Goal: Task Accomplishment & Management: Complete application form

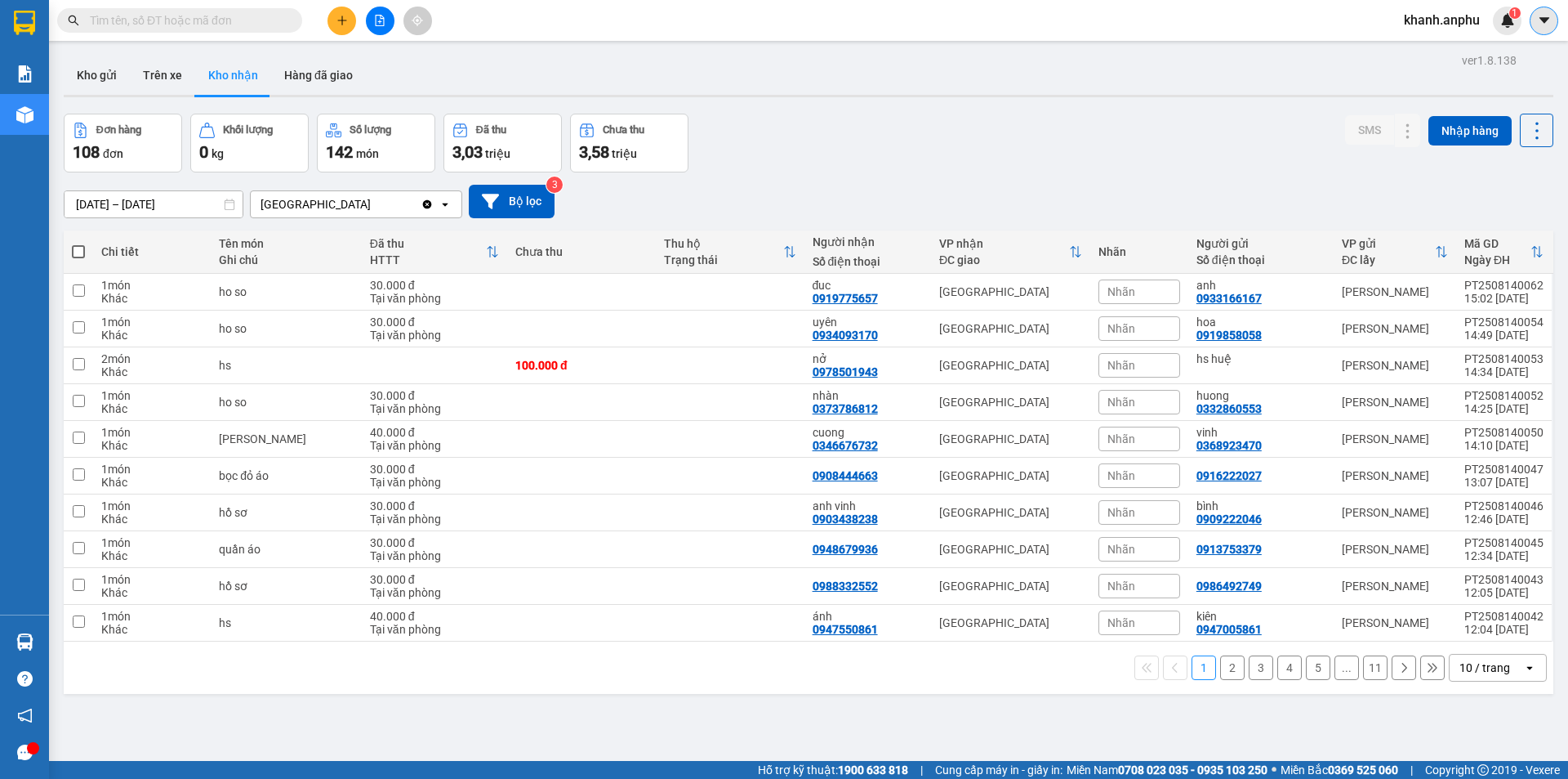
click at [1532, 25] on button at bounding box center [1544, 21] width 29 height 29
click at [1434, 18] on span "khanh.anphu" at bounding box center [1441, 19] width 102 height 20
click at [1438, 42] on span "Đăng xuất" at bounding box center [1450, 50] width 69 height 18
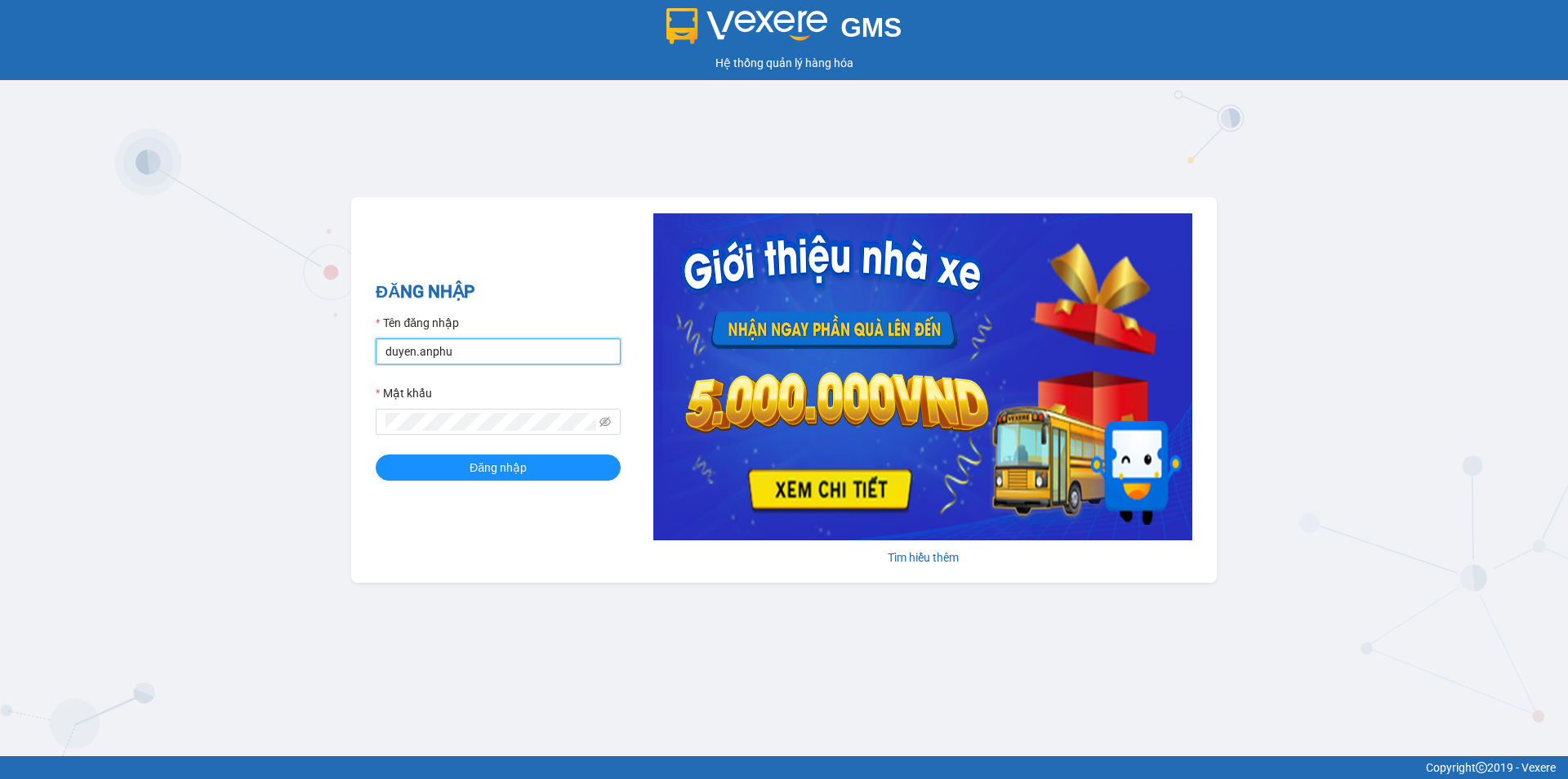
click at [496, 342] on input "duyen.anphu" at bounding box center [498, 351] width 245 height 26
type input "huyen.anphu"
click at [493, 463] on span "Đăng nhập" at bounding box center [498, 467] width 57 height 18
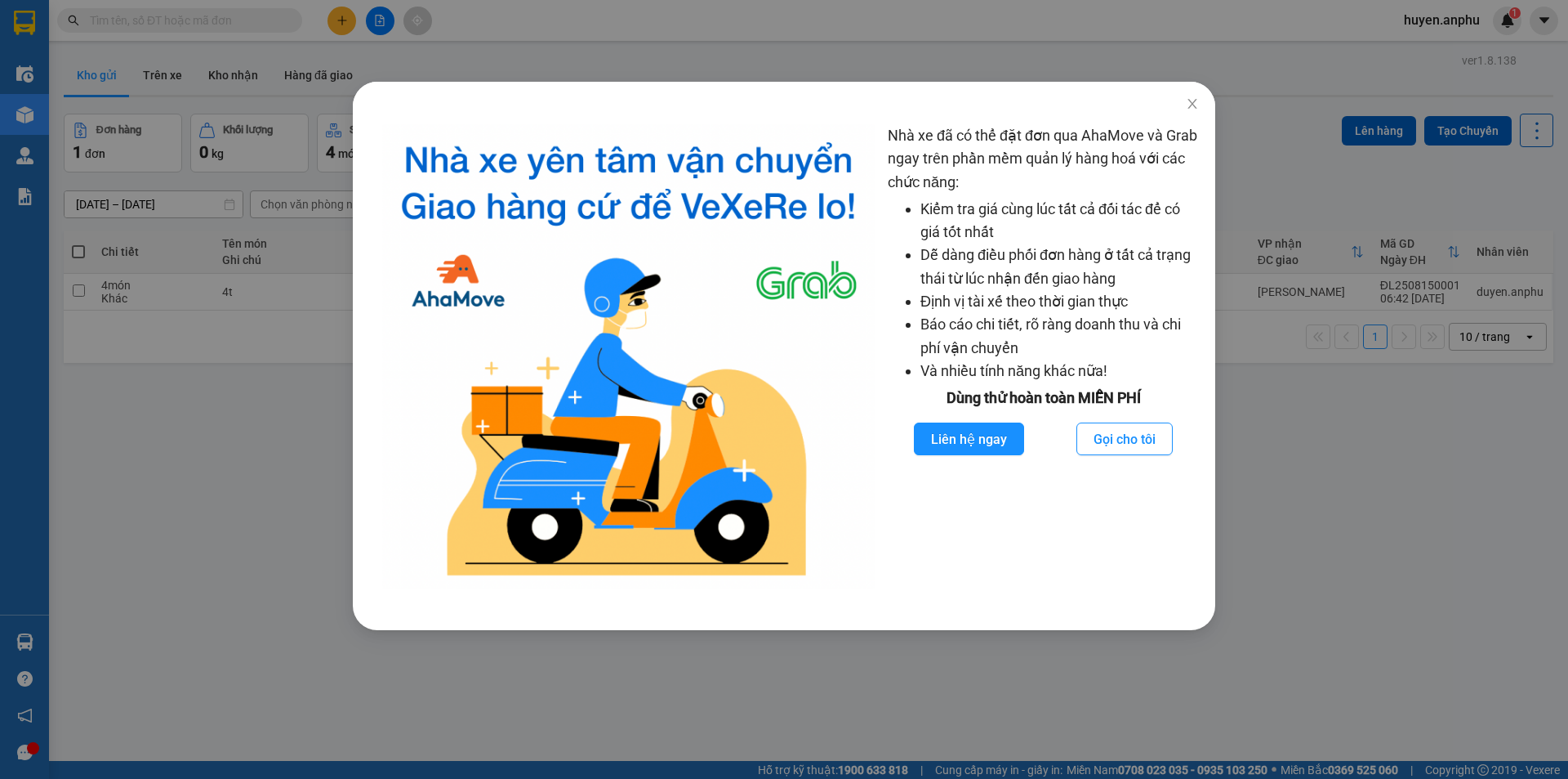
click at [1264, 557] on div "Nhà xe đã có thể đặt đơn qua AhaMove và Grab ngay trên phần mềm quản lý hàng ho…" at bounding box center [784, 390] width 1568 height 779
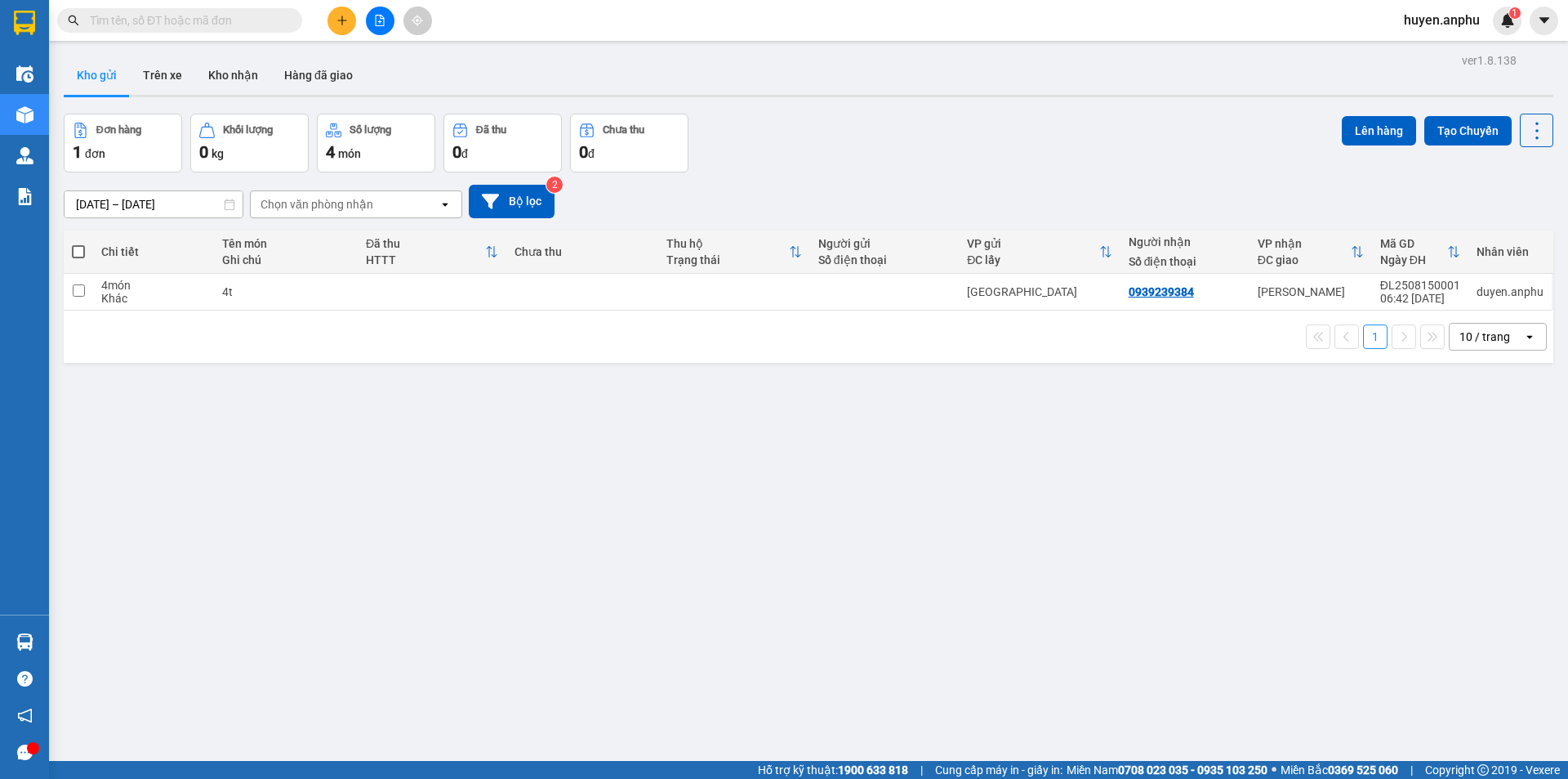
click at [346, 24] on icon "plus" at bounding box center [342, 20] width 11 height 11
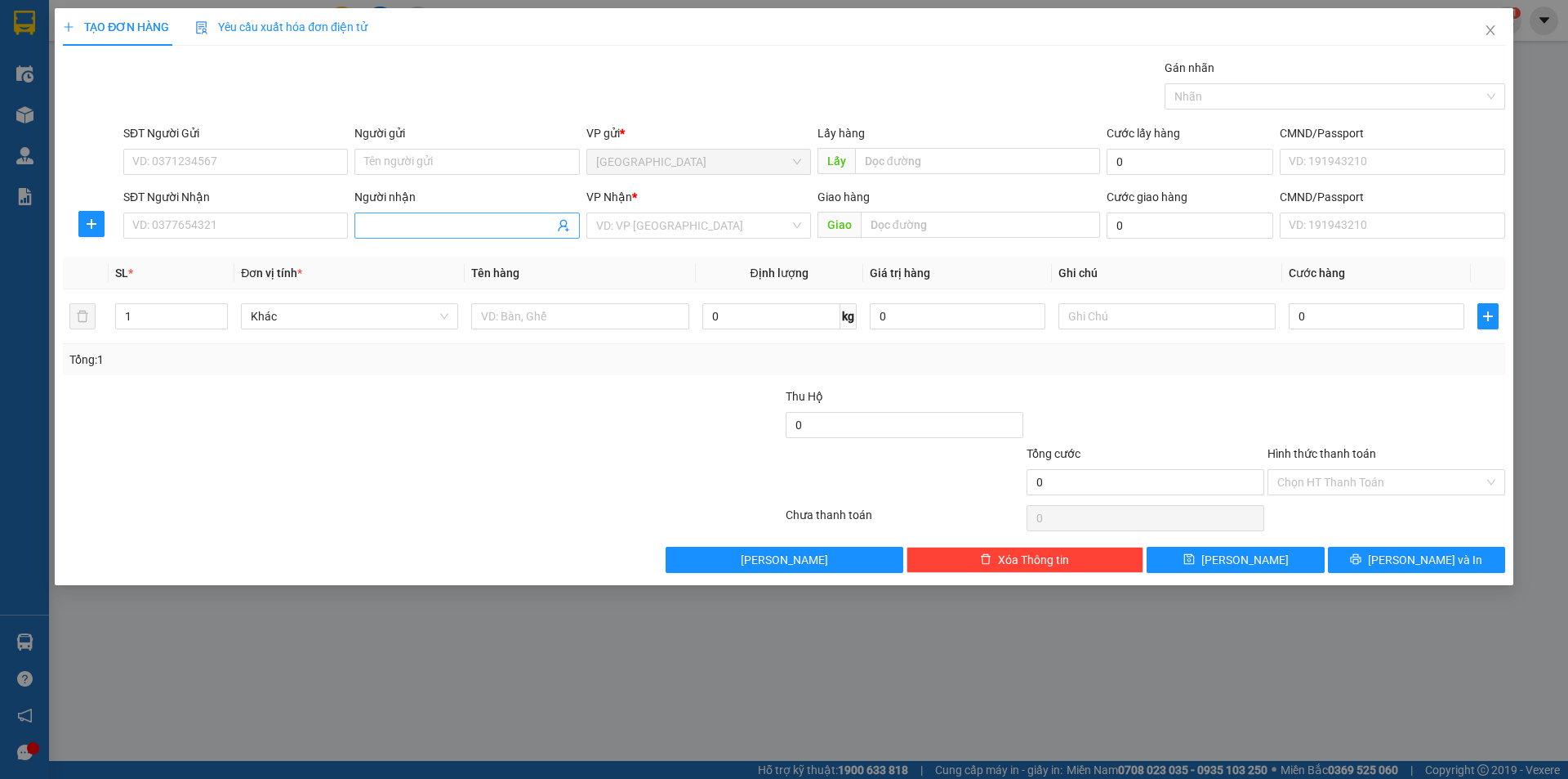
click at [385, 230] on input "Người nhận" at bounding box center [458, 225] width 189 height 18
type input "[PERSON_NAME]"
click at [663, 221] on input "search" at bounding box center [693, 225] width 194 height 24
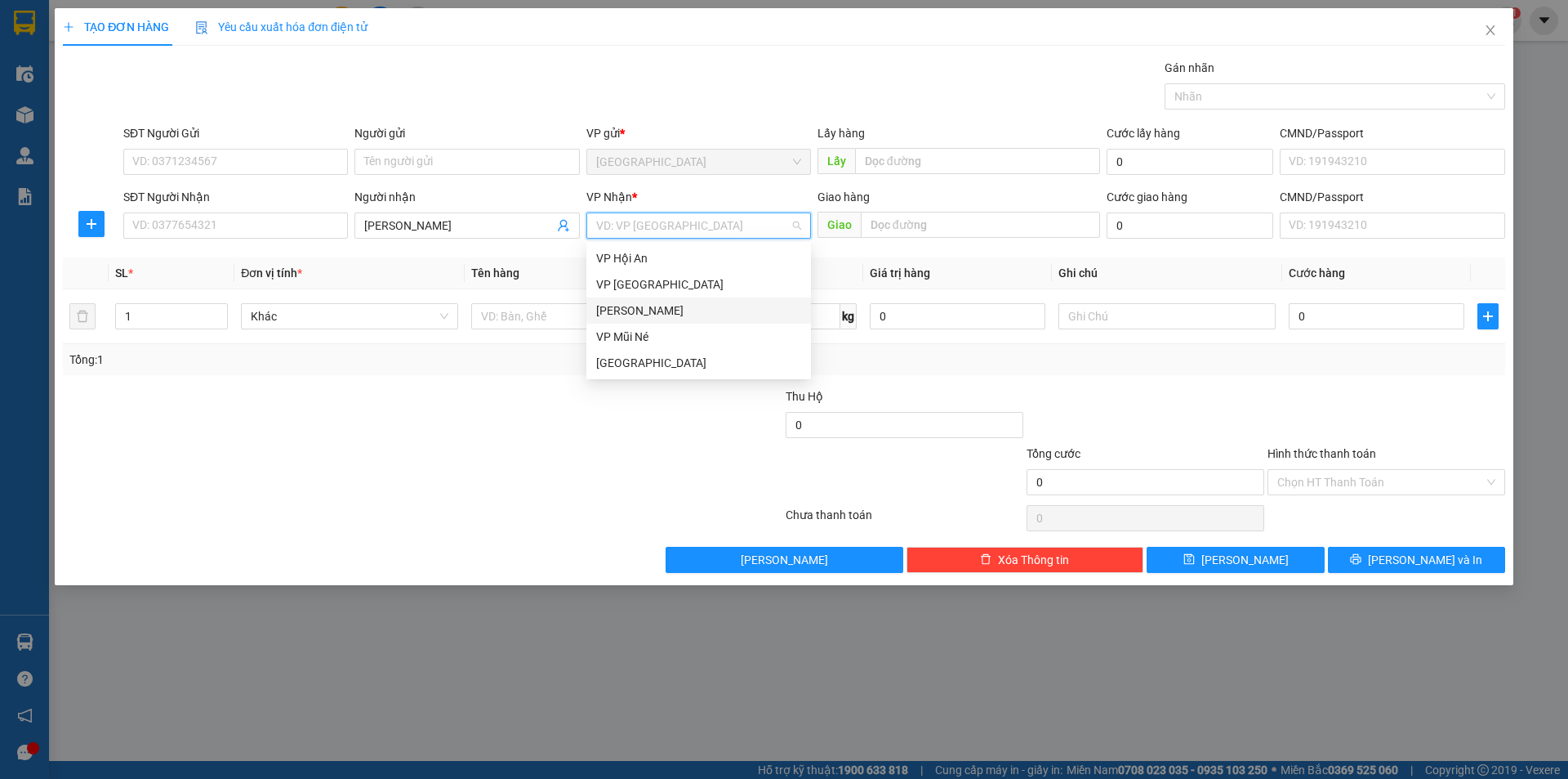
click at [628, 310] on div "[PERSON_NAME]" at bounding box center [699, 310] width 205 height 18
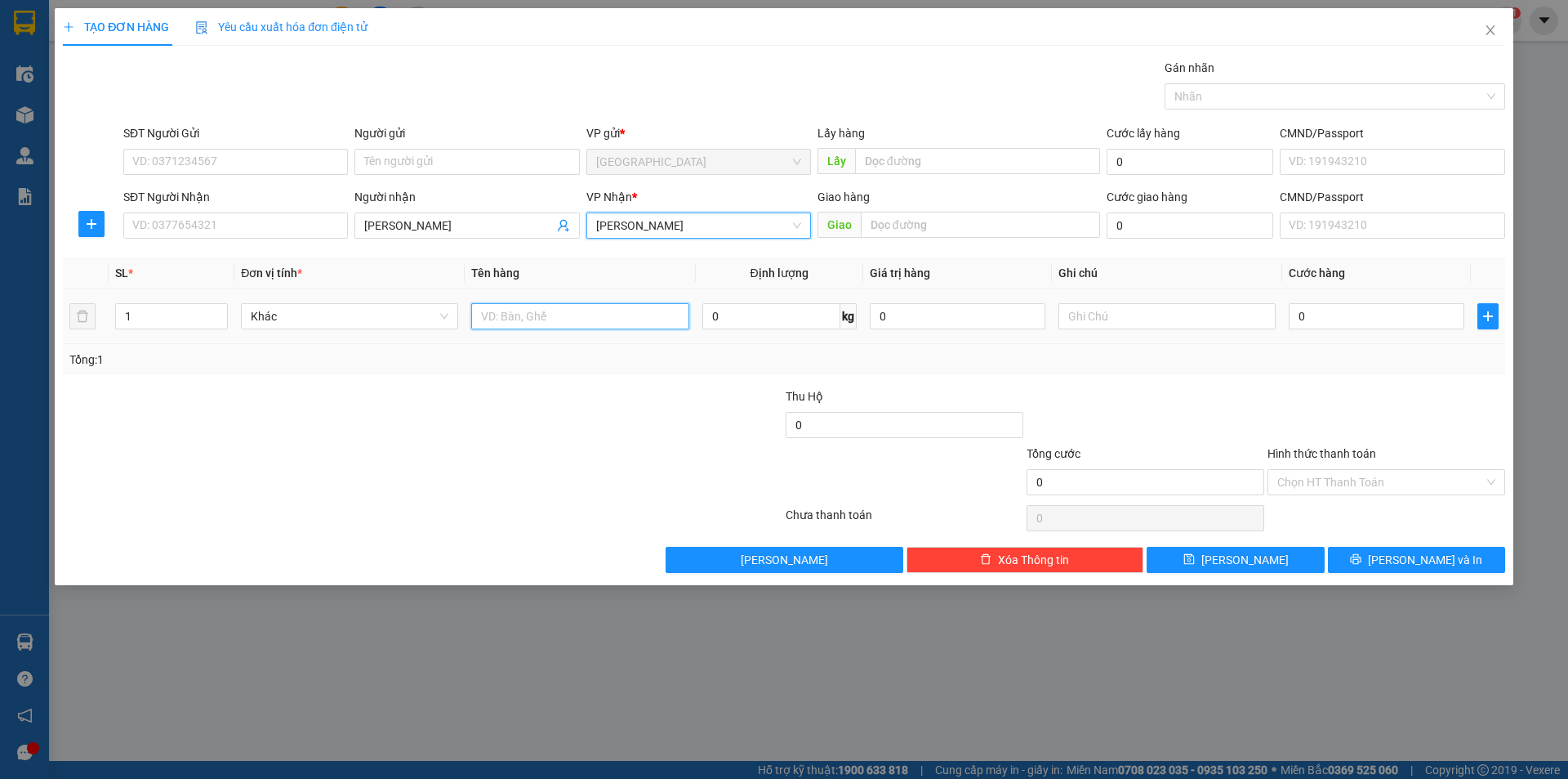
click at [555, 325] on input "text" at bounding box center [580, 316] width 217 height 26
type input "d"
type input "đồ sấy"
click at [215, 312] on span "up" at bounding box center [218, 311] width 10 height 10
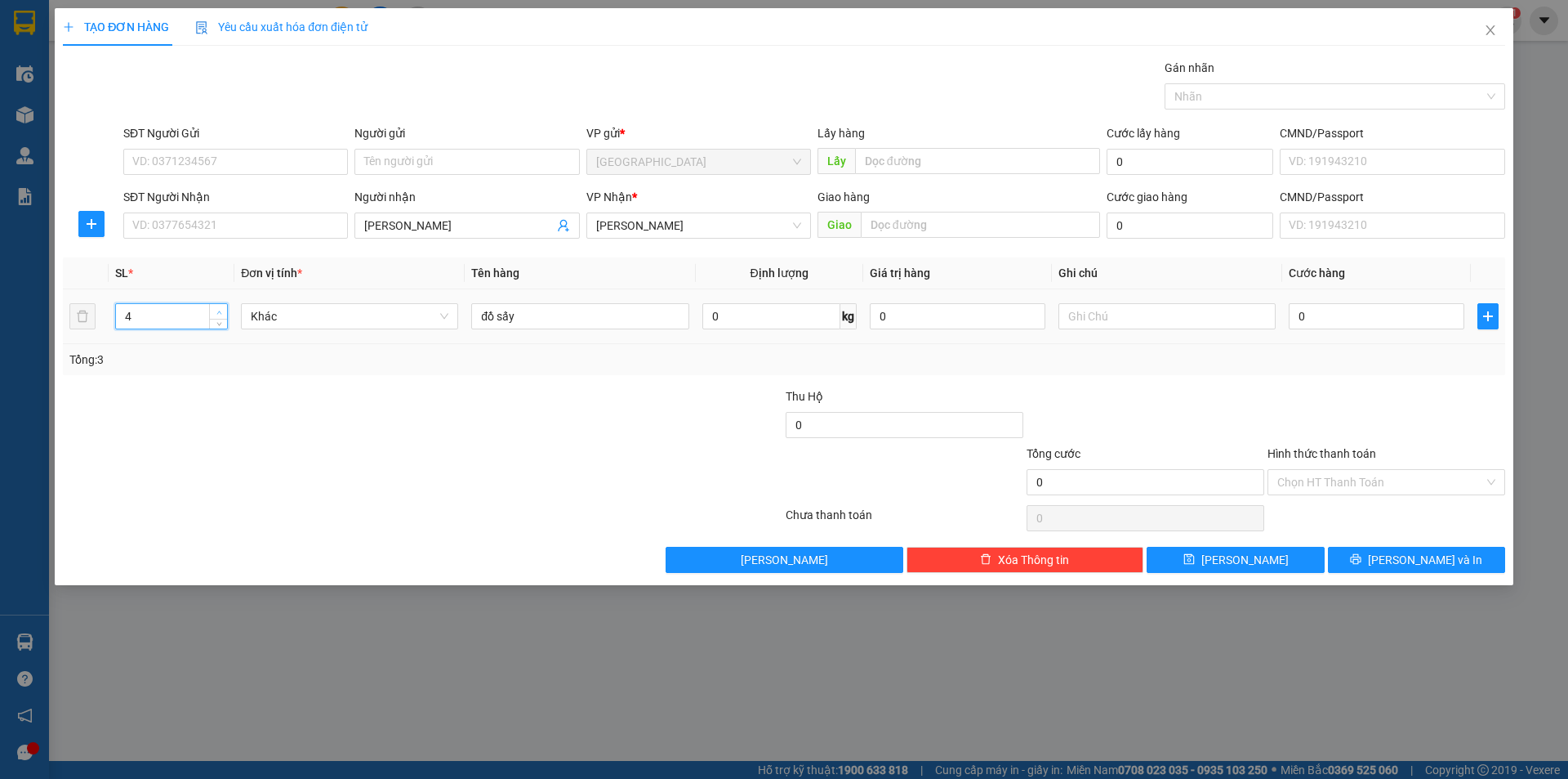
click at [215, 312] on span "up" at bounding box center [218, 311] width 10 height 10
type input "4"
click at [216, 325] on span "down" at bounding box center [218, 322] width 10 height 10
click at [1341, 311] on input "0" at bounding box center [1377, 316] width 176 height 26
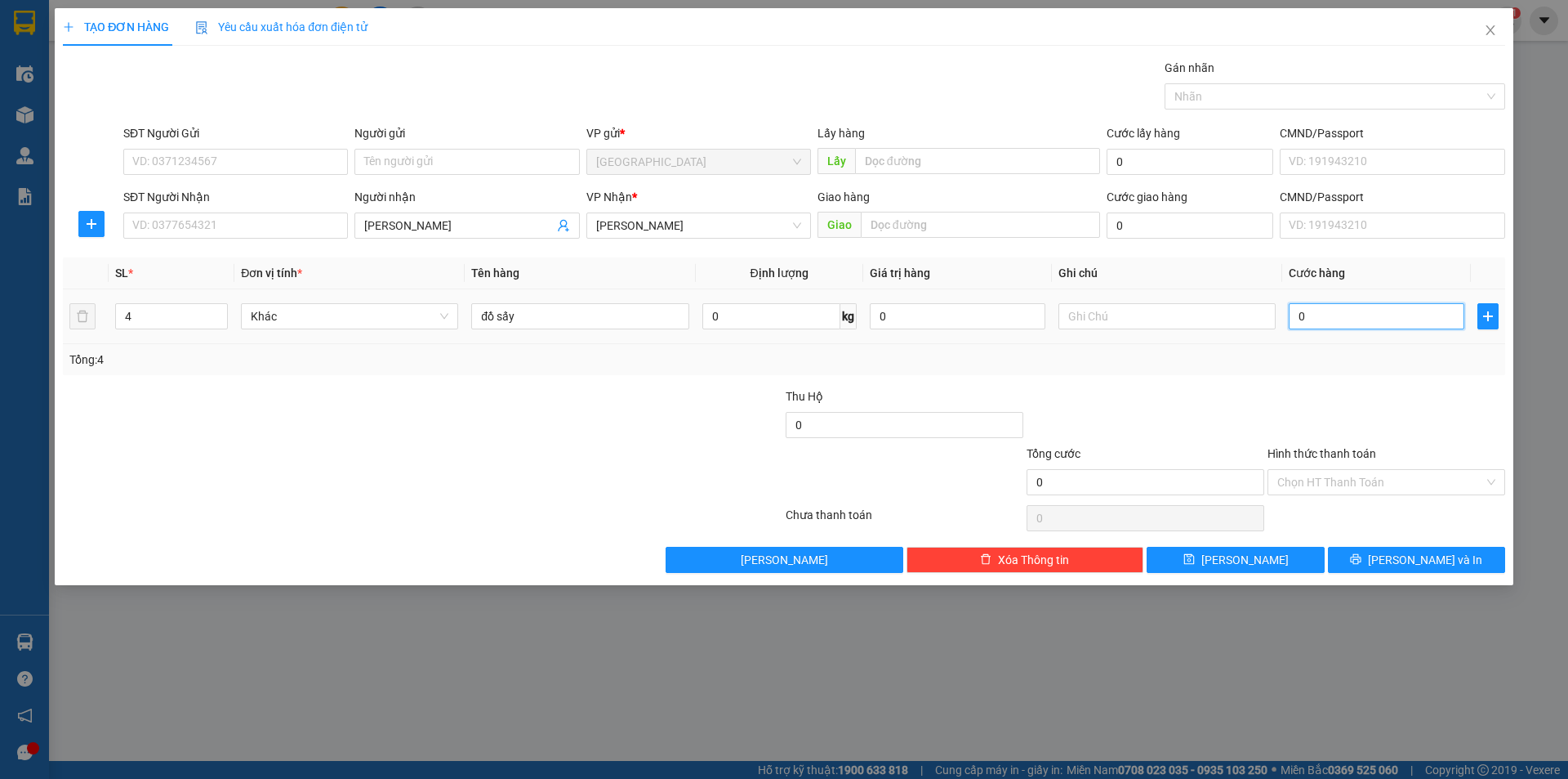
type input "2"
type input "28"
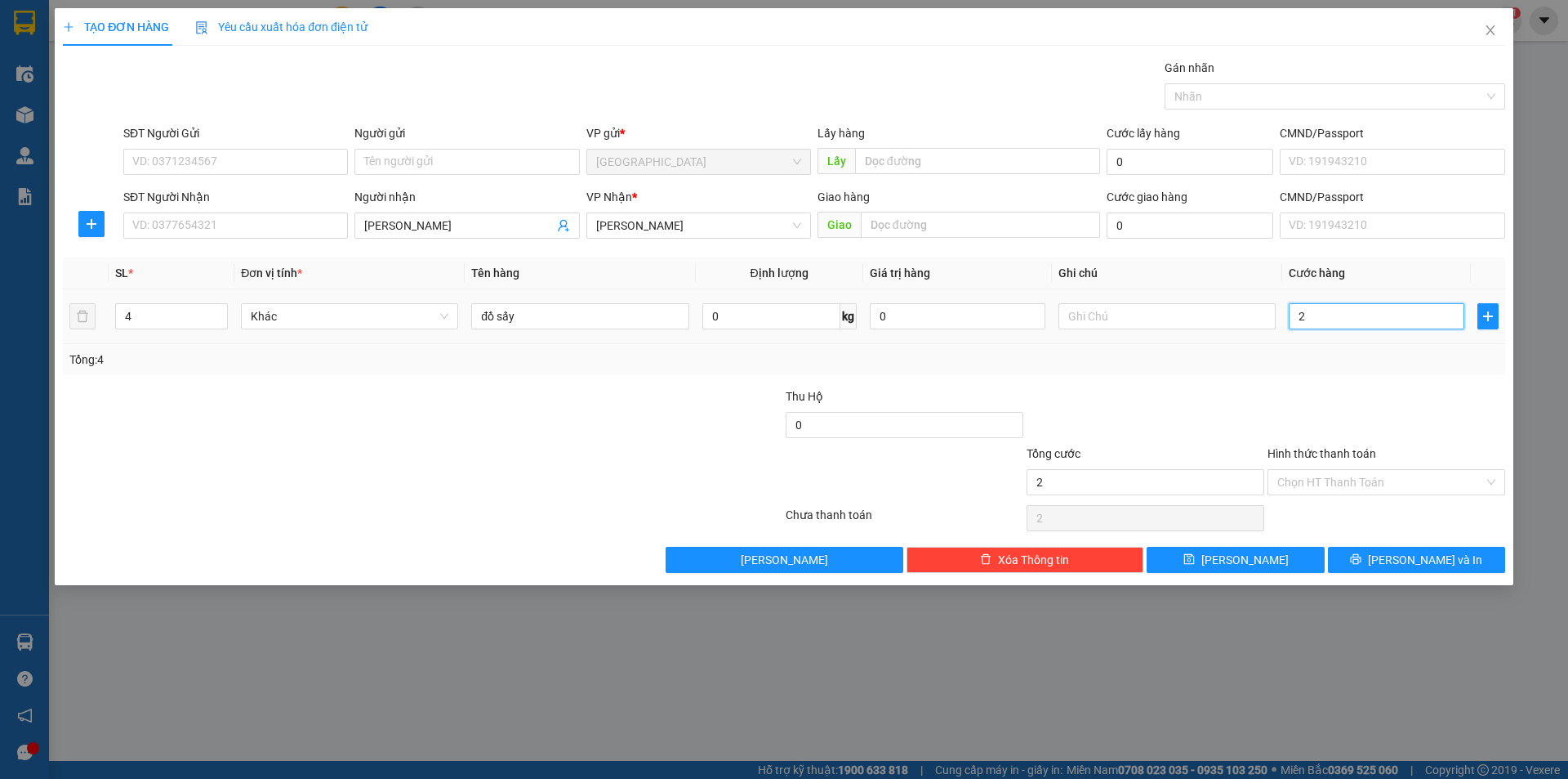
type input "28"
type input "280"
type input "280.000"
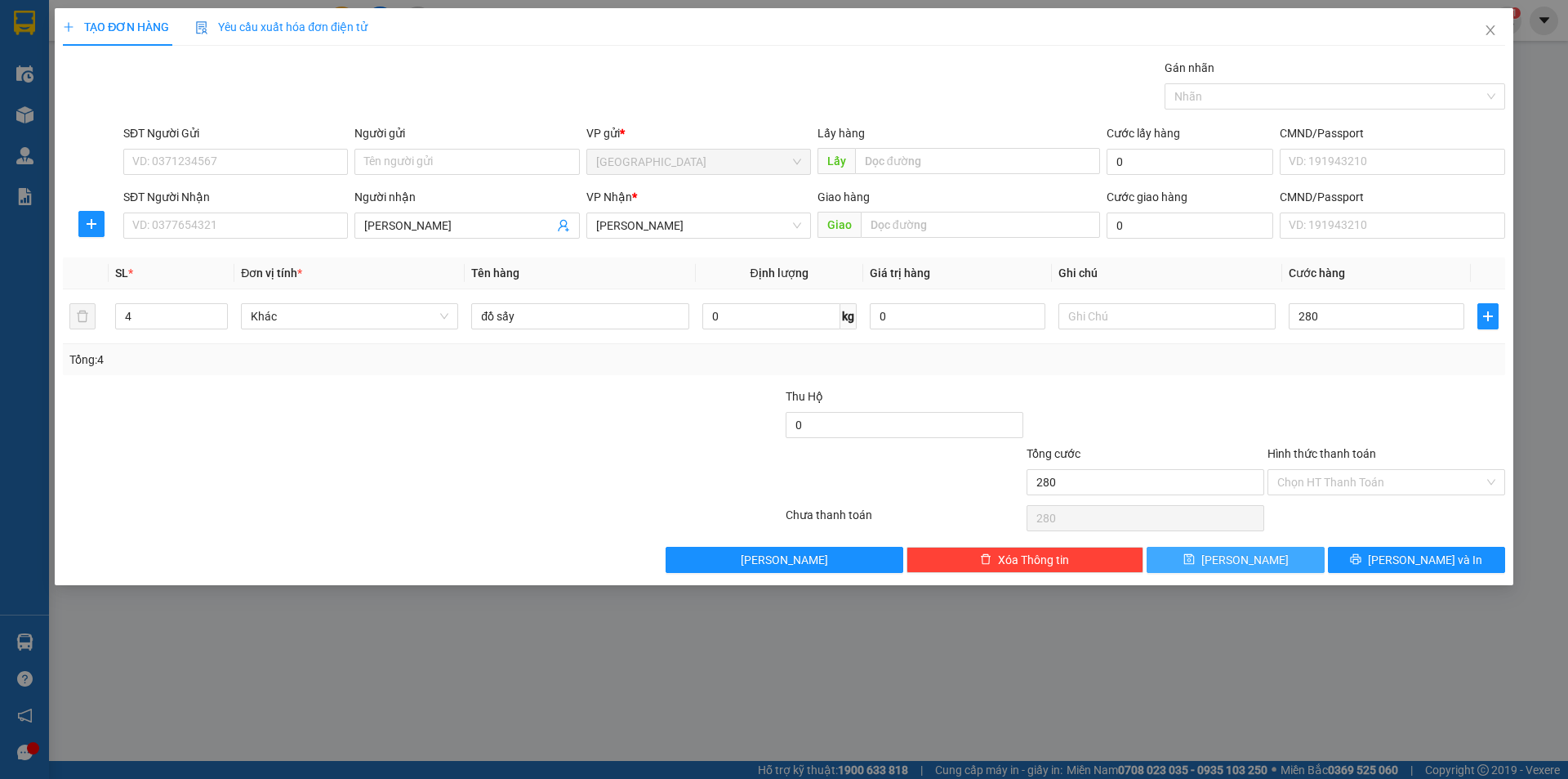
type input "280.000"
click at [1302, 553] on button "[PERSON_NAME]" at bounding box center [1235, 560] width 177 height 26
type input "1"
type input "0"
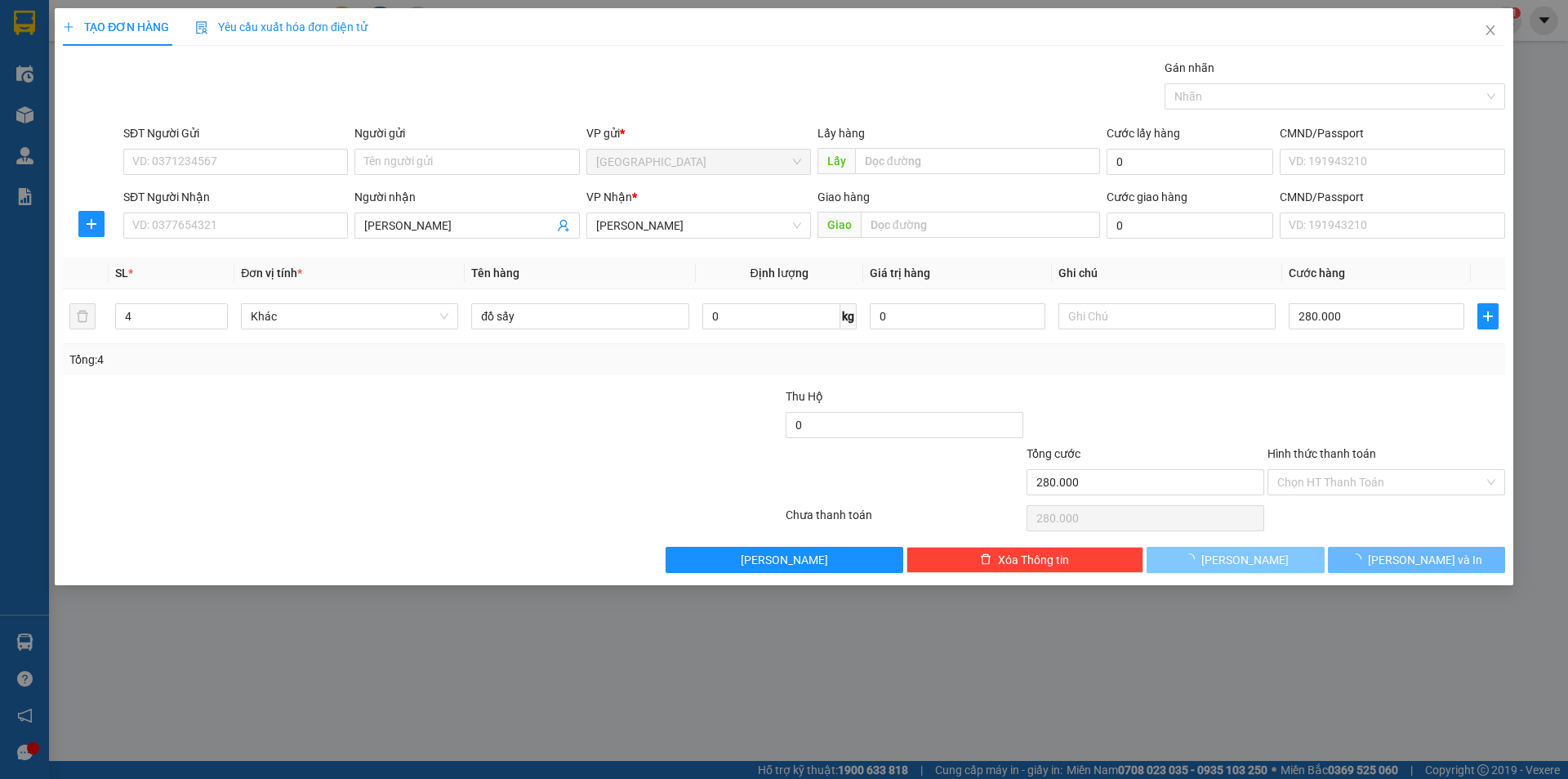
type input "0"
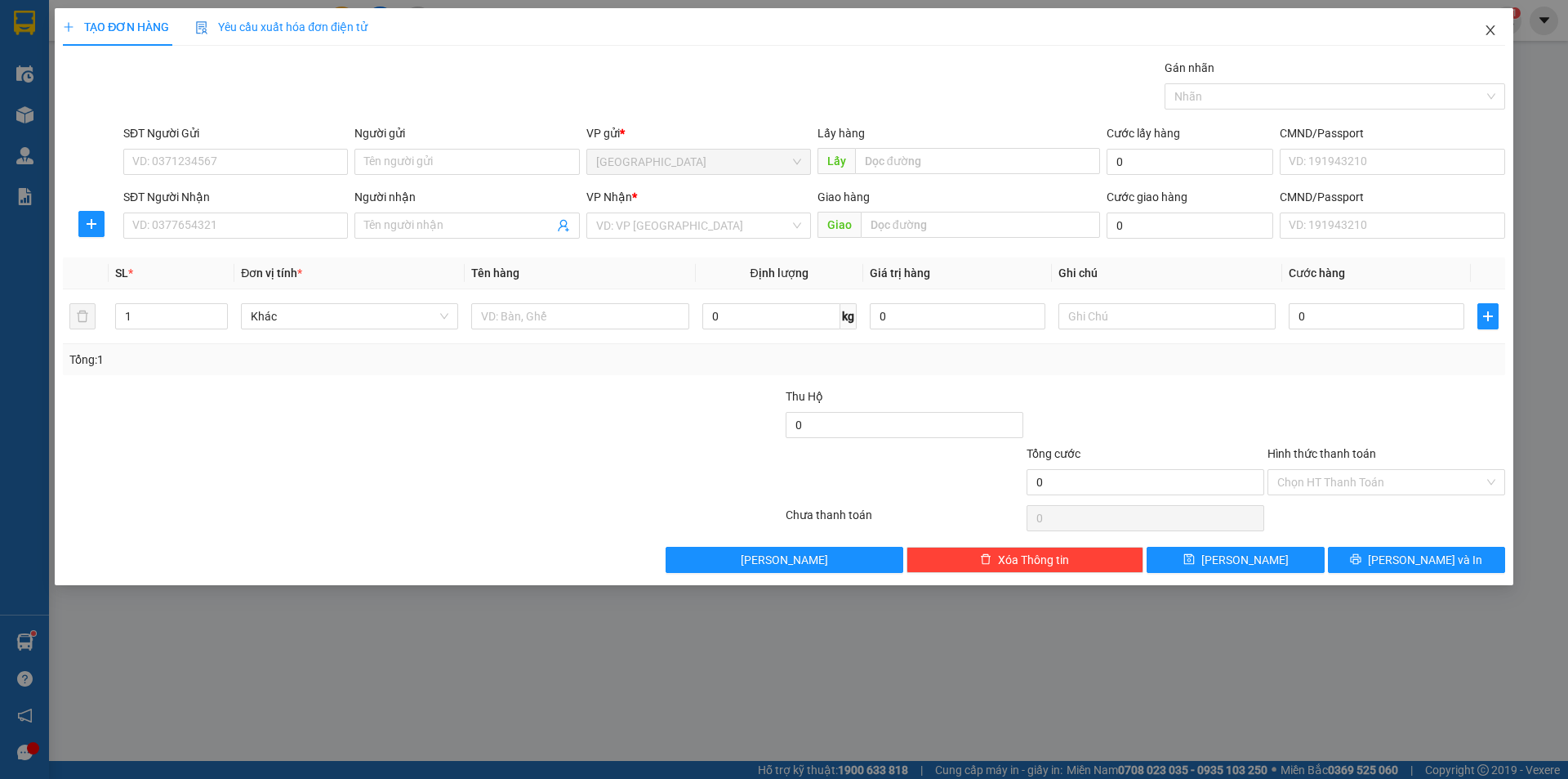
click at [1485, 30] on icon "close" at bounding box center [1491, 30] width 13 height 13
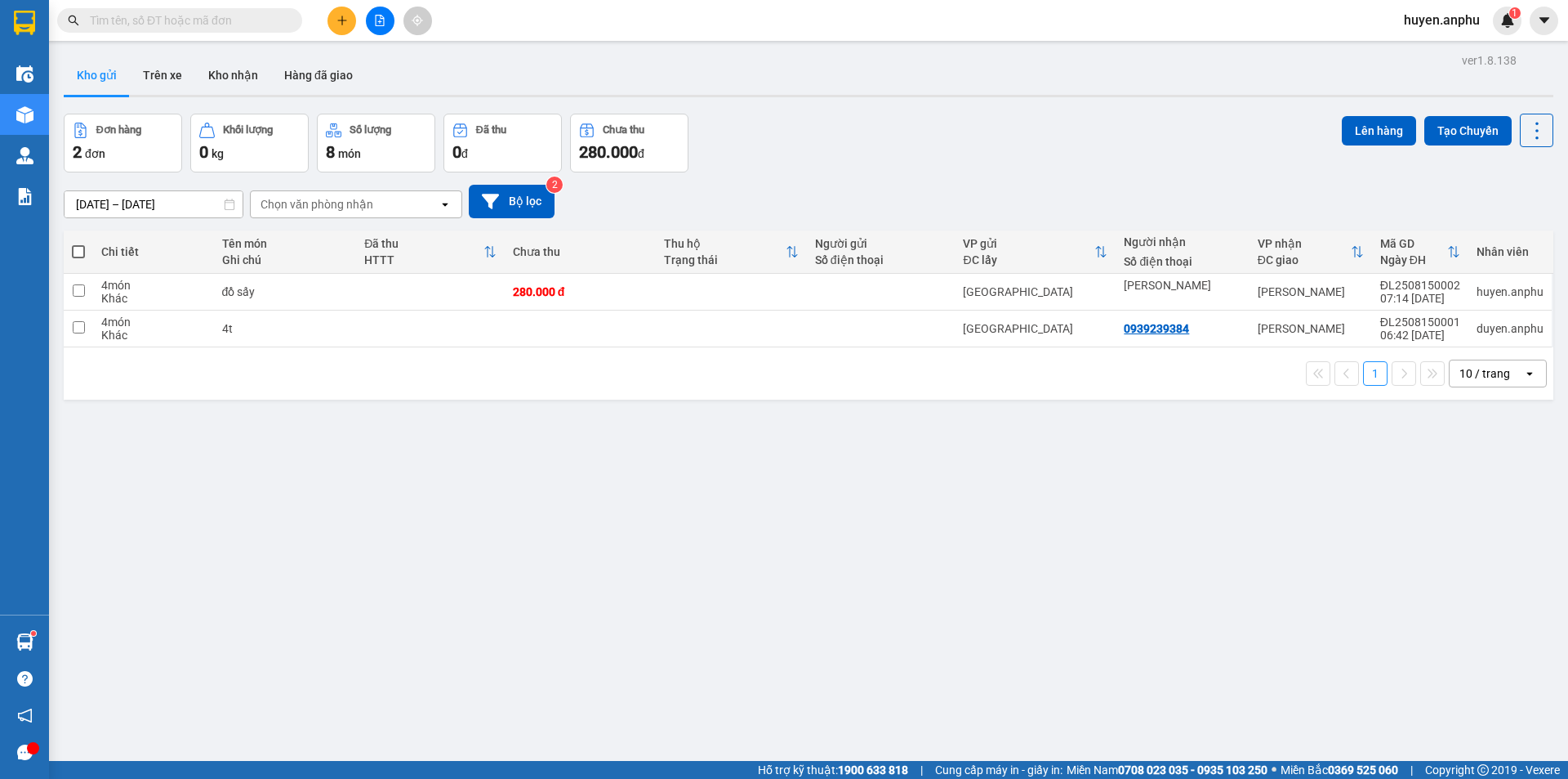
click at [243, 21] on input "text" at bounding box center [186, 20] width 193 height 18
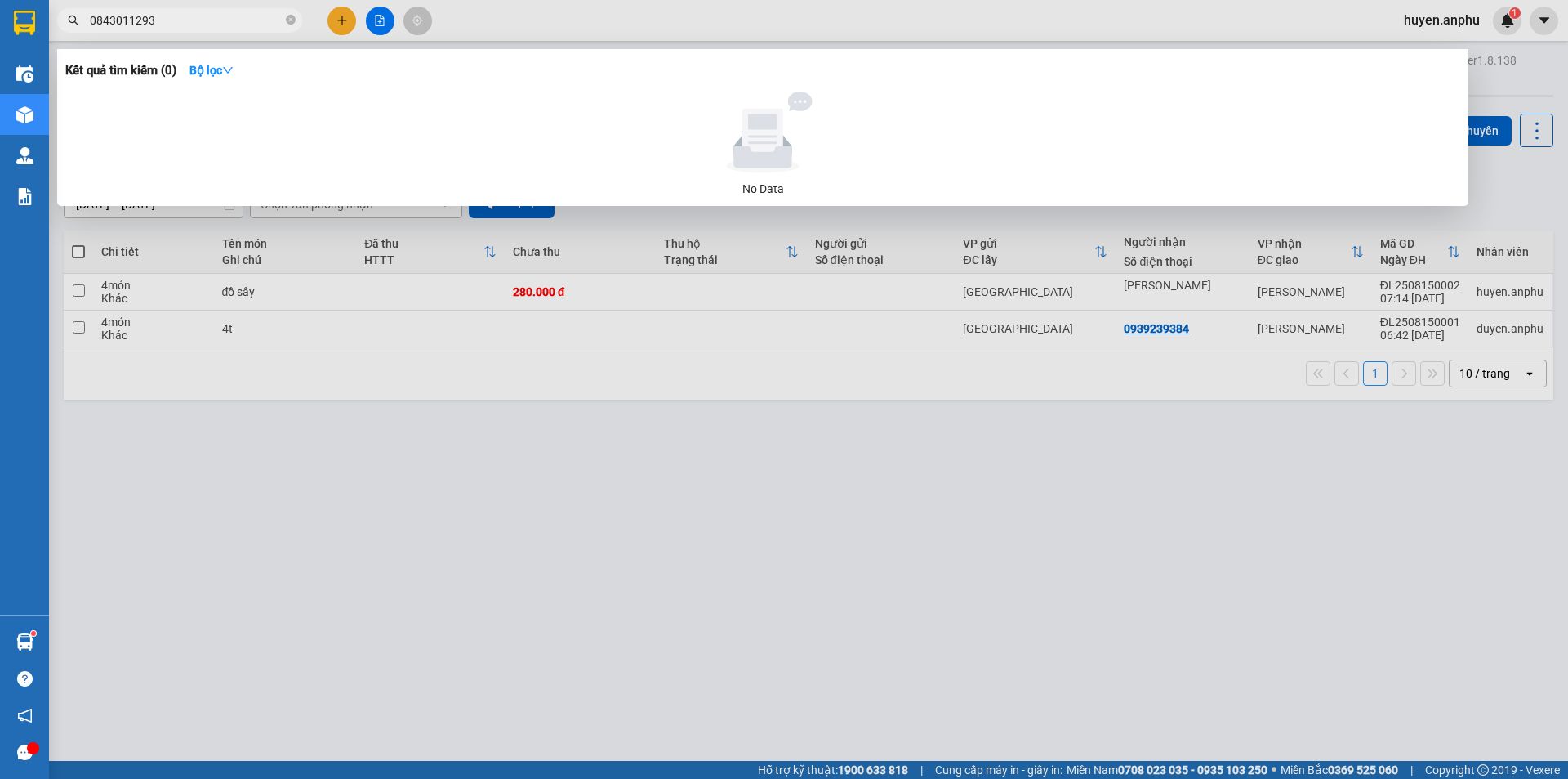
type input "0843011293"
click at [338, 17] on div at bounding box center [784, 390] width 1568 height 779
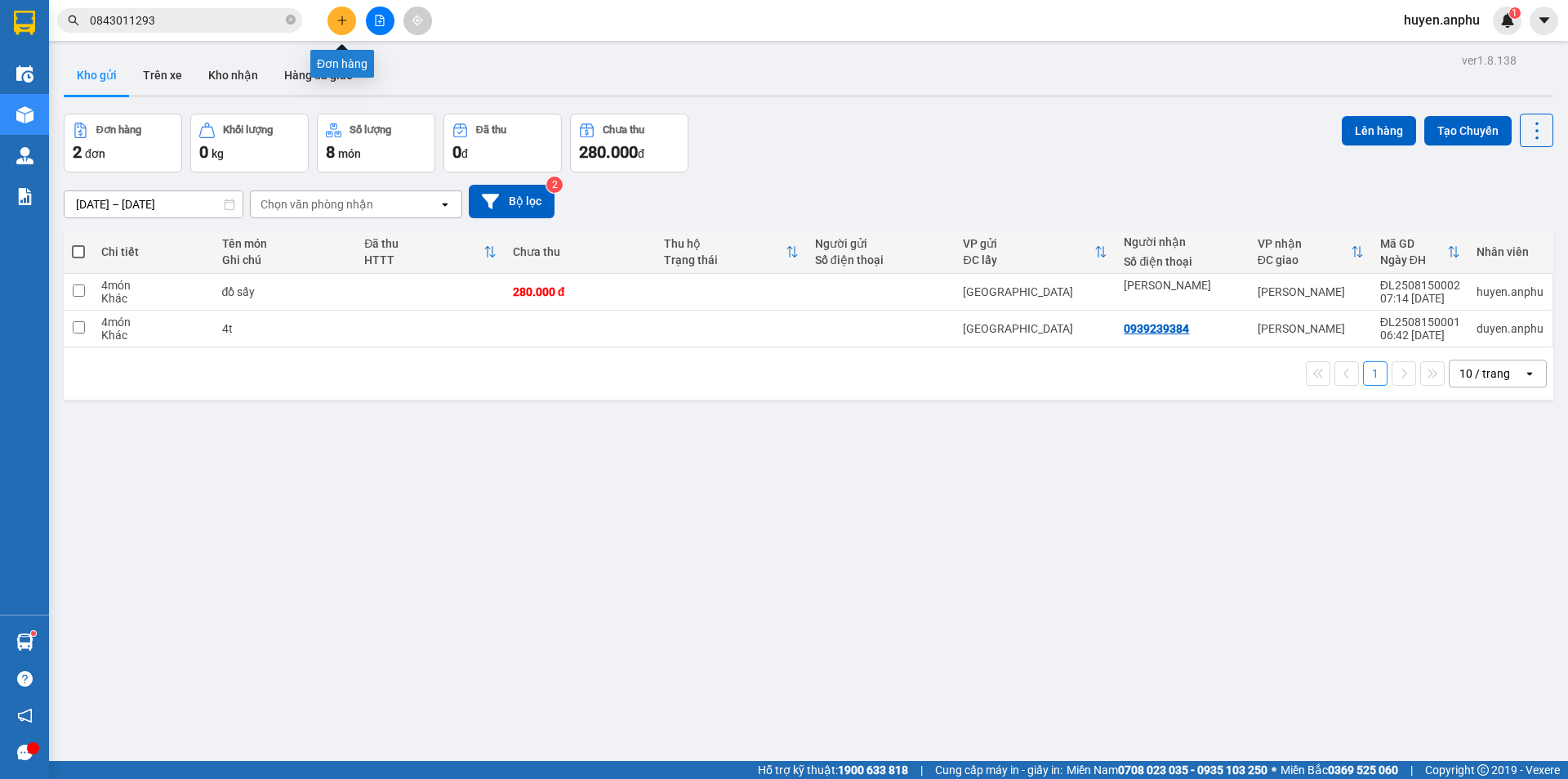
click at [339, 24] on icon "plus" at bounding box center [342, 20] width 11 height 11
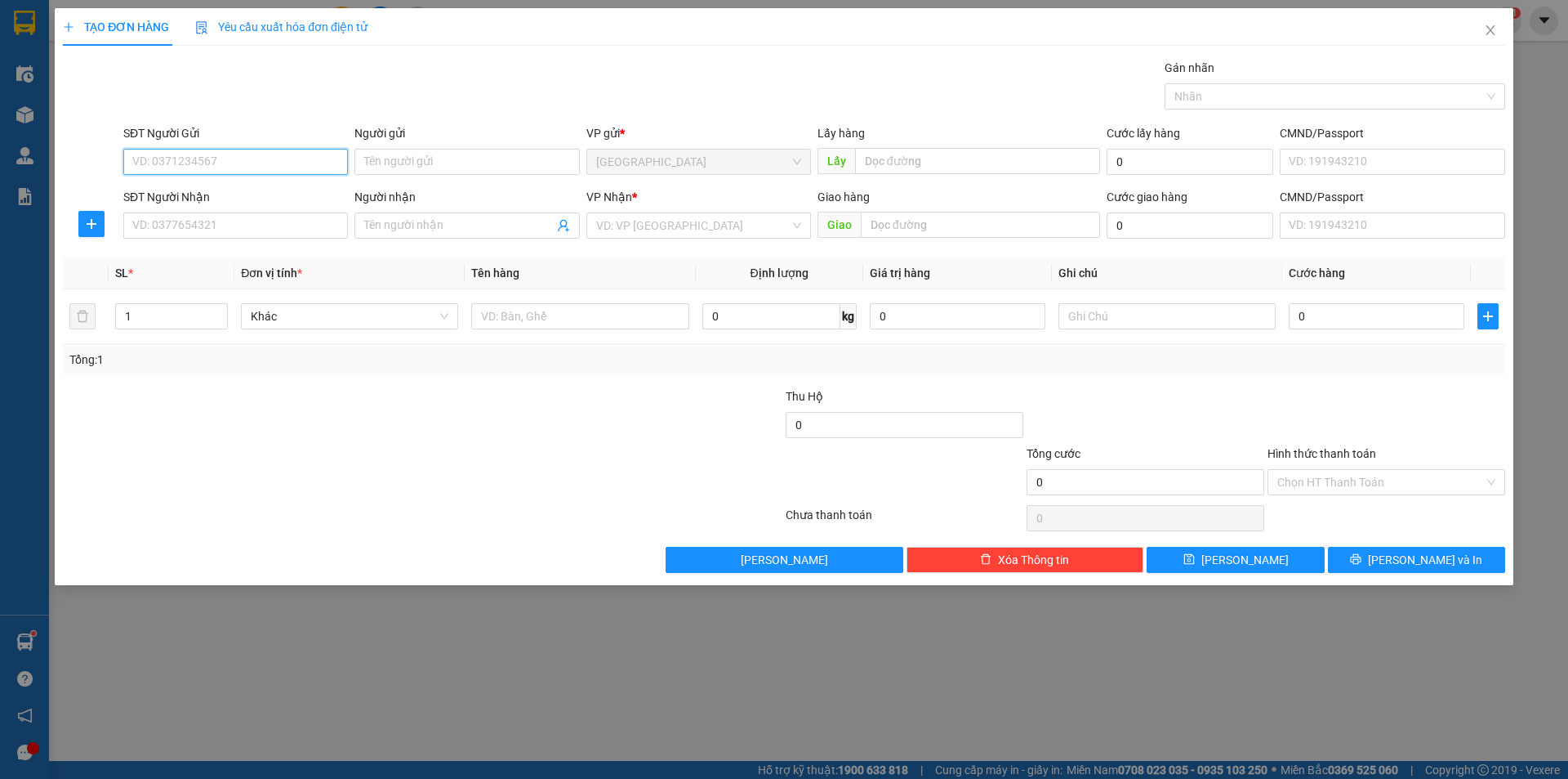
click at [249, 162] on input "SĐT Người Gửi" at bounding box center [236, 162] width 224 height 26
click at [174, 194] on div "0886826944" at bounding box center [236, 194] width 205 height 18
type input "0886826944"
type input "bí nụ ĐT"
type input "0886826944"
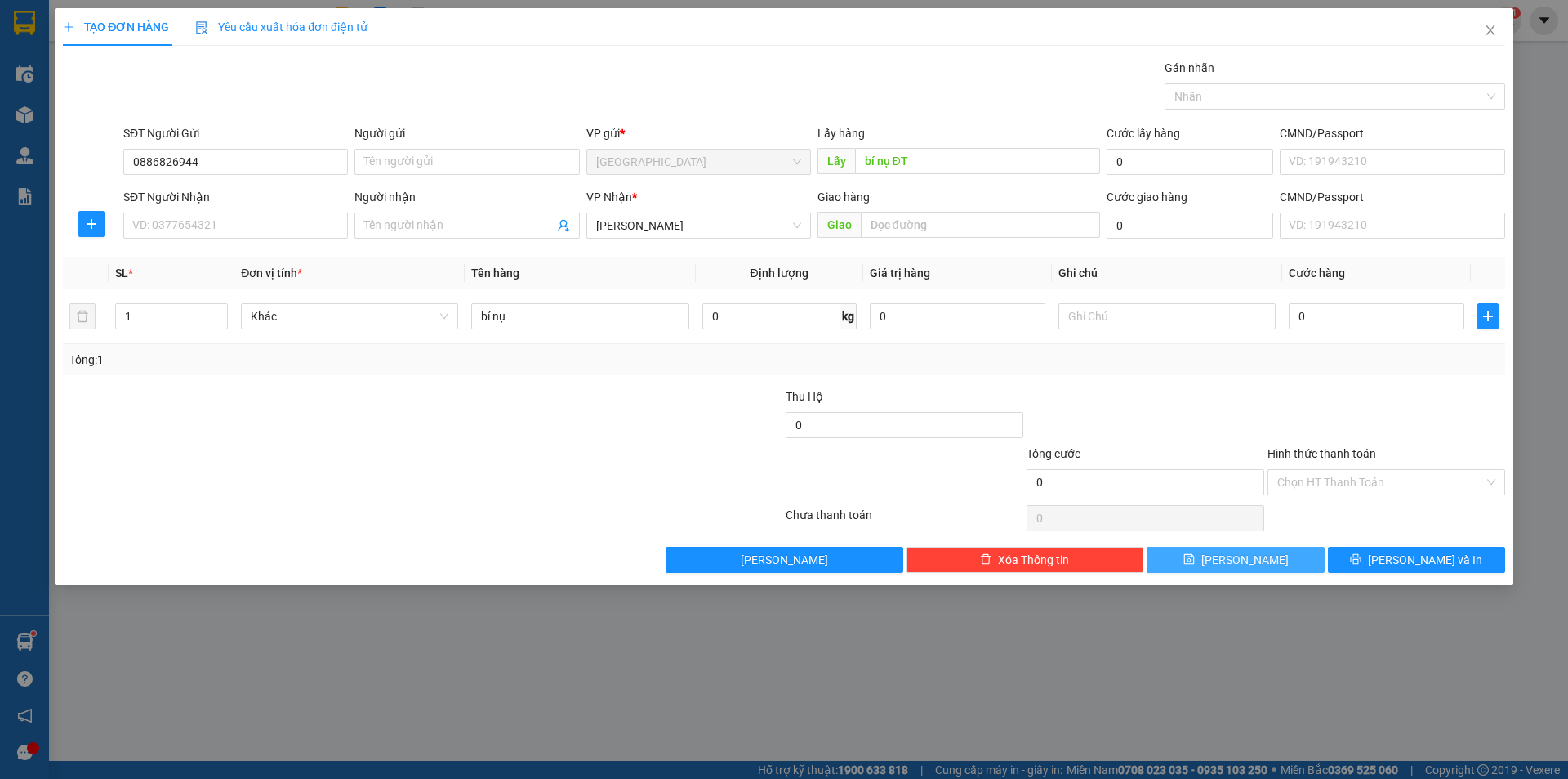
click at [1193, 553] on button "[PERSON_NAME]" at bounding box center [1235, 560] width 177 height 26
